Goal: Information Seeking & Learning: Find specific fact

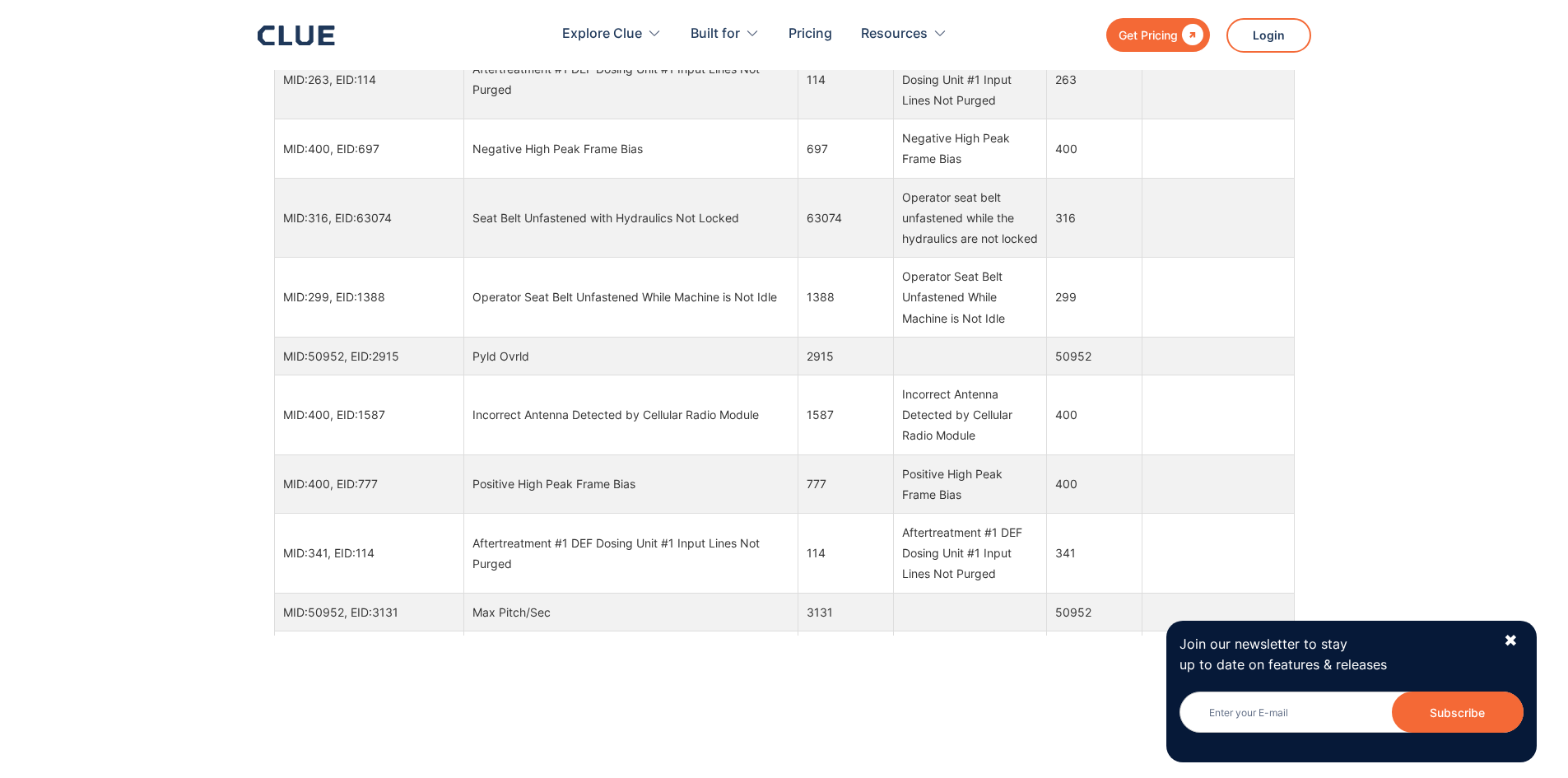
scroll to position [1681, 0]
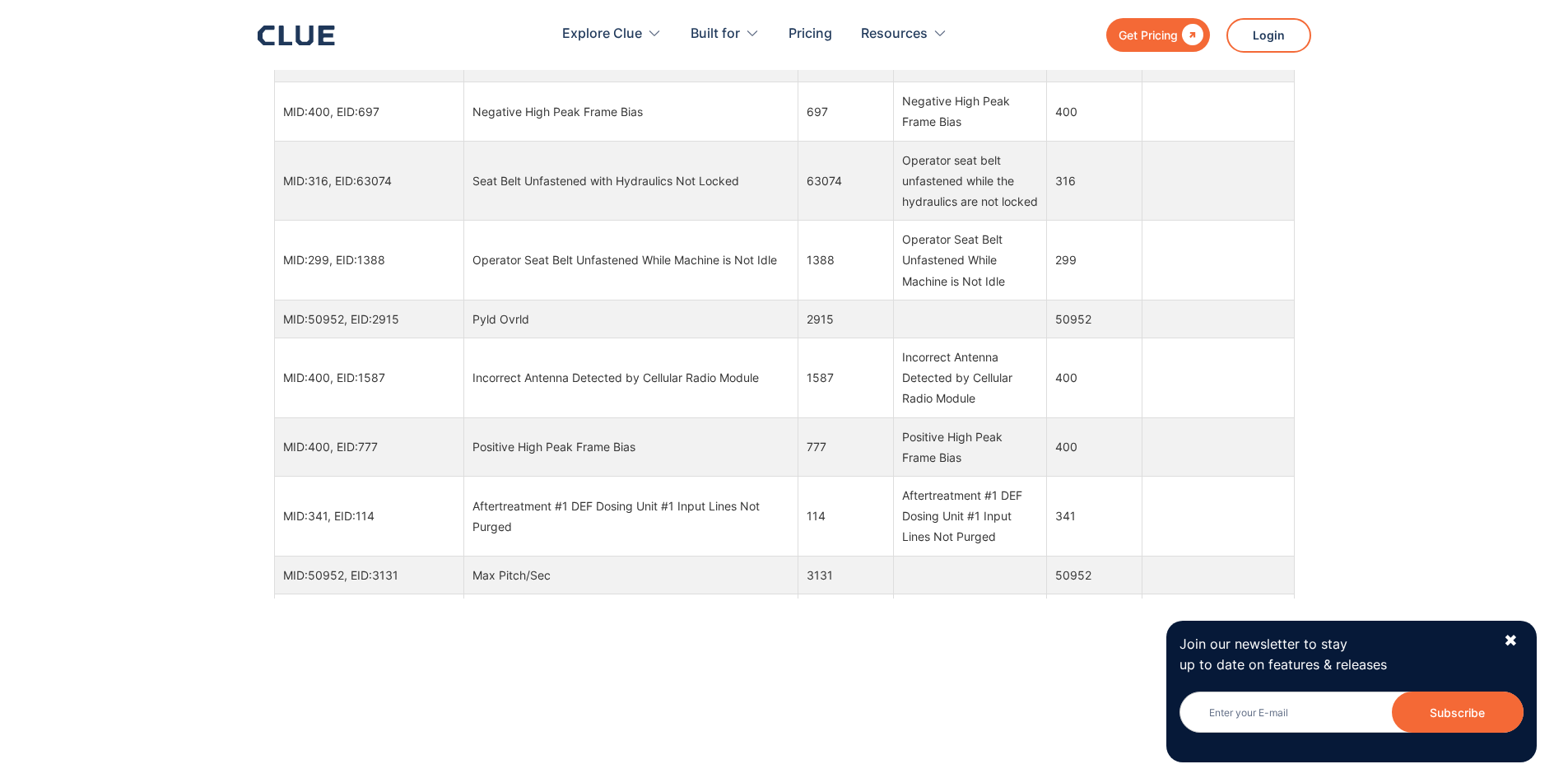
click at [1513, 636] on div "✖" at bounding box center [1510, 640] width 14 height 21
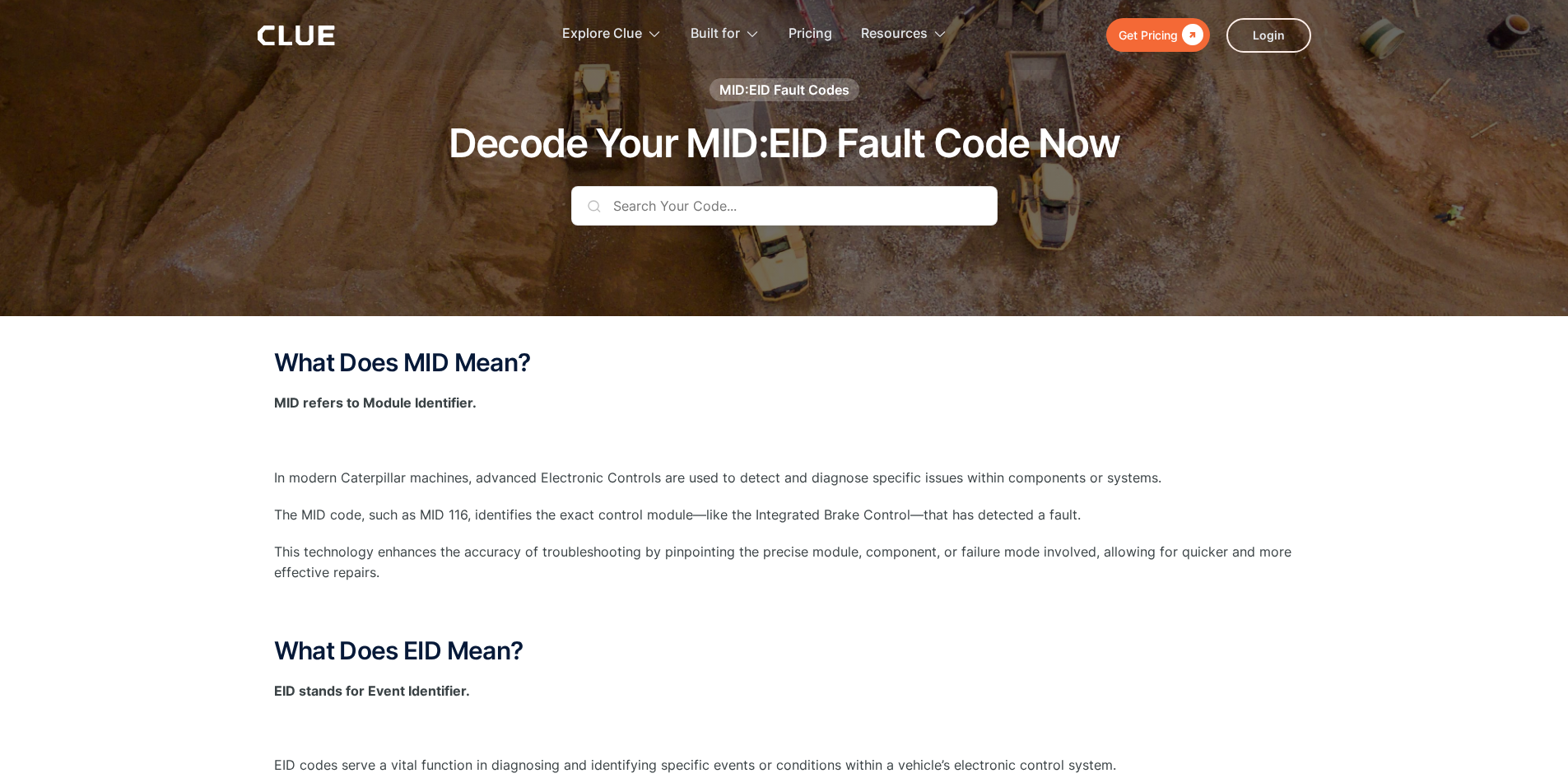
scroll to position [0, 0]
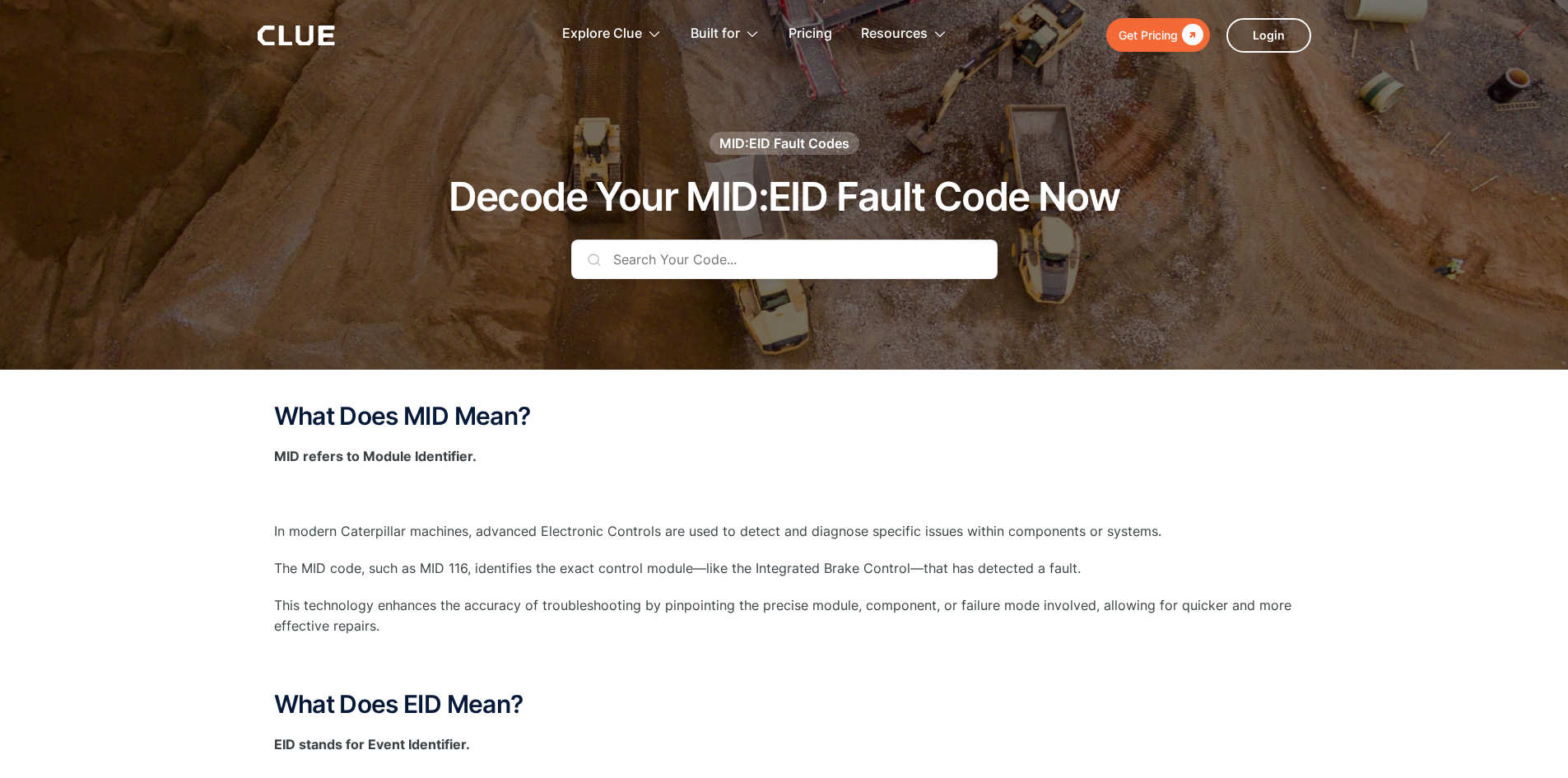
click at [817, 256] on input "text" at bounding box center [784, 260] width 427 height 39
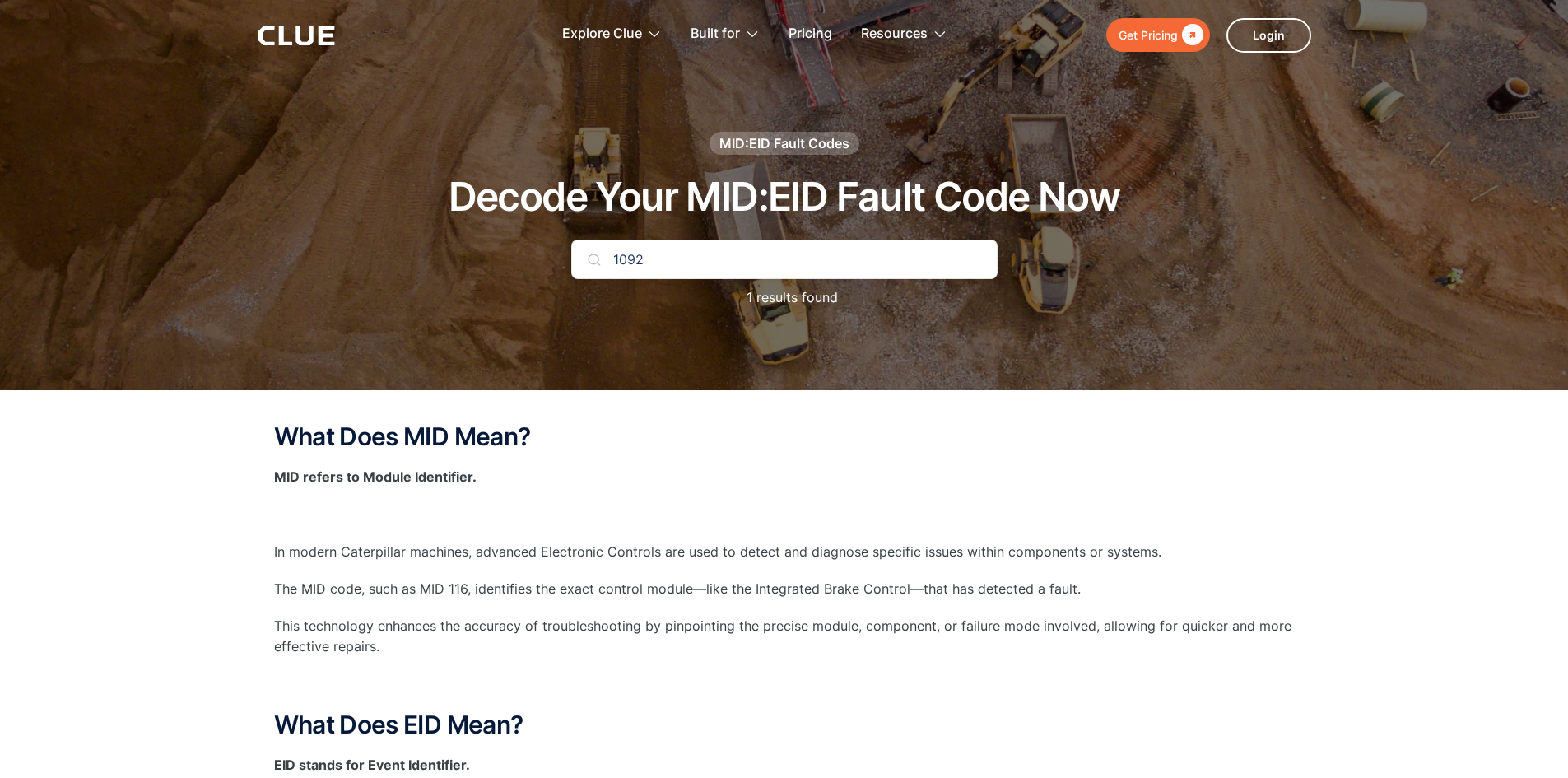
type input "1092"
click at [652, 329] on div at bounding box center [784, 195] width 1568 height 390
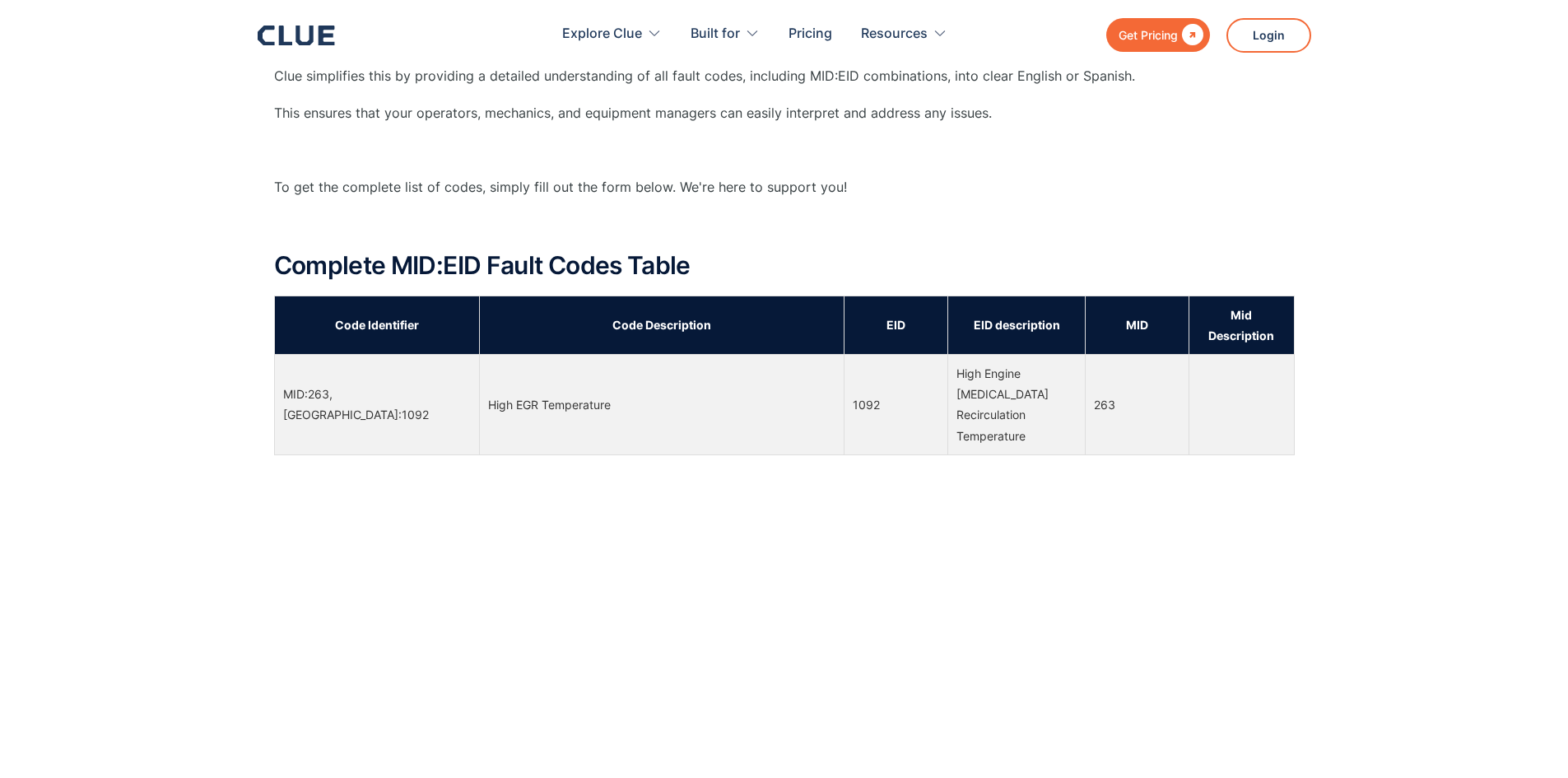
scroll to position [855, 0]
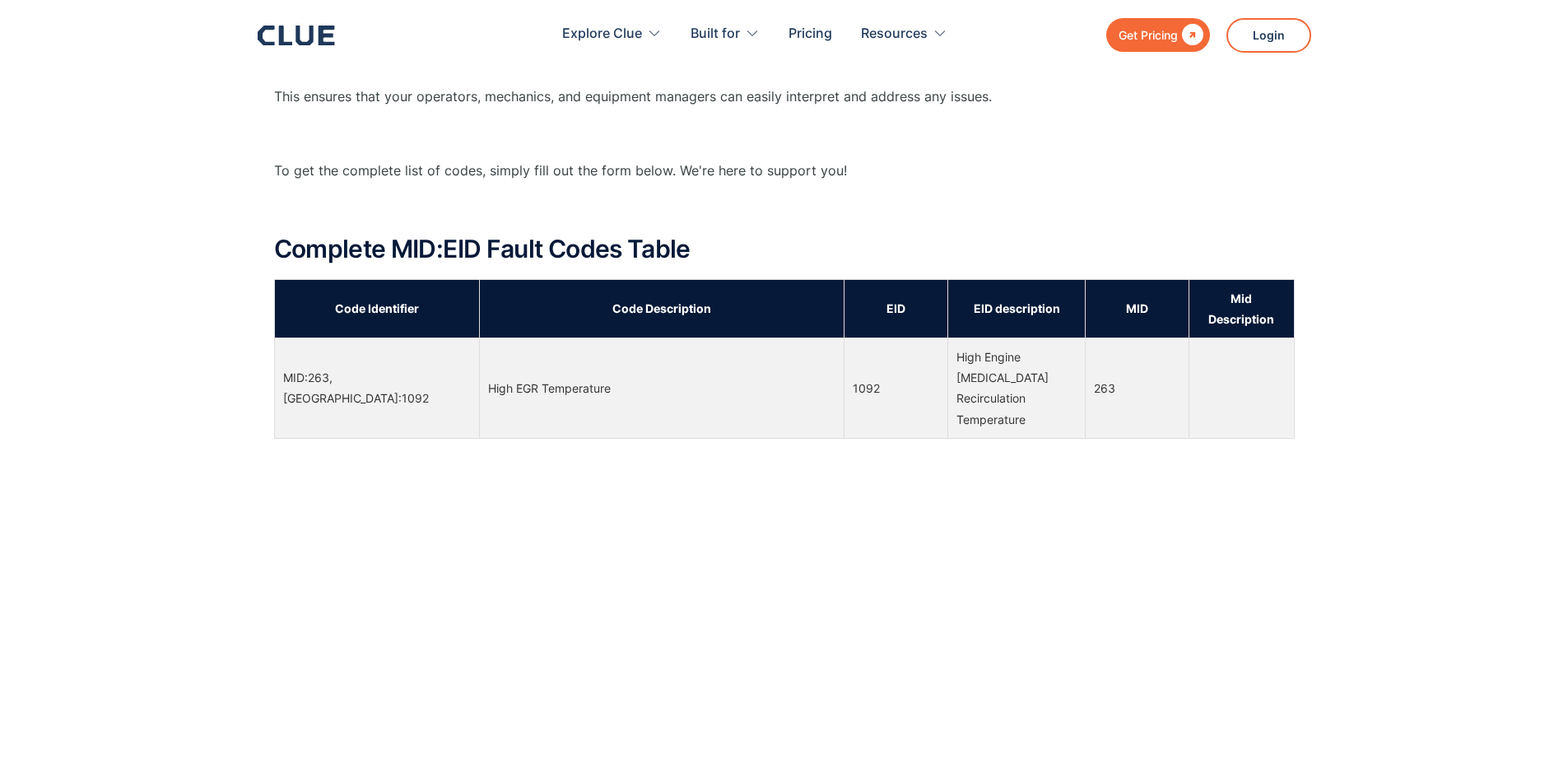
drag, startPoint x: 961, startPoint y: 336, endPoint x: 1042, endPoint y: 401, distance: 103.9
click at [1036, 397] on div "High Engine [MEDICAL_DATA] Recirculation Temperature" at bounding box center [1016, 388] width 120 height 84
copy div "High Engine [MEDICAL_DATA] Recirculation Temperature"
